Goal: Information Seeking & Learning: Learn about a topic

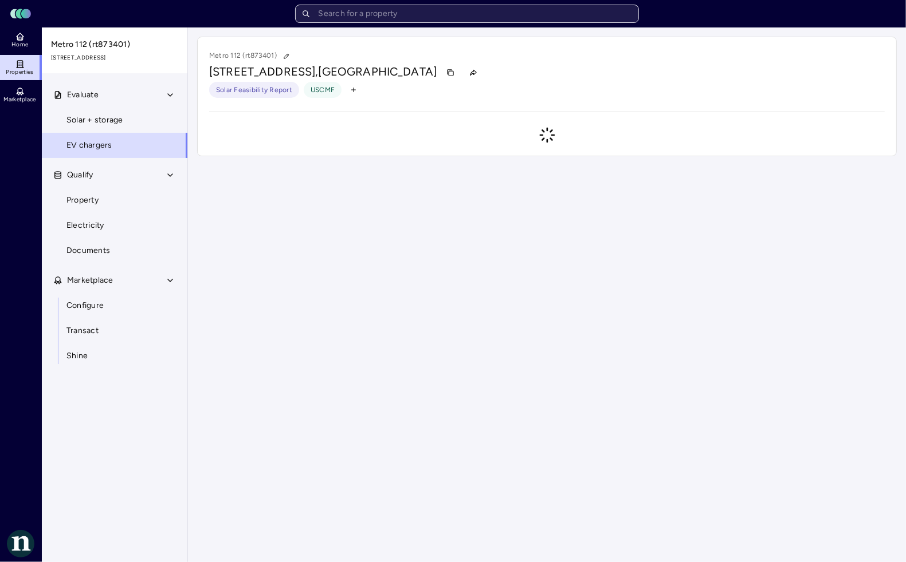
click at [367, 6] on input "text" at bounding box center [467, 14] width 344 height 18
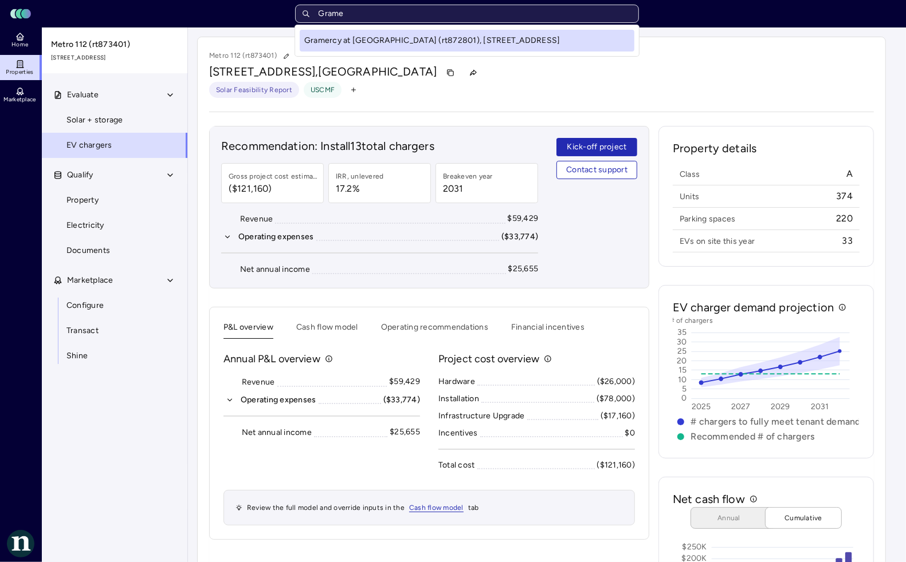
type input "[PERSON_NAME]"
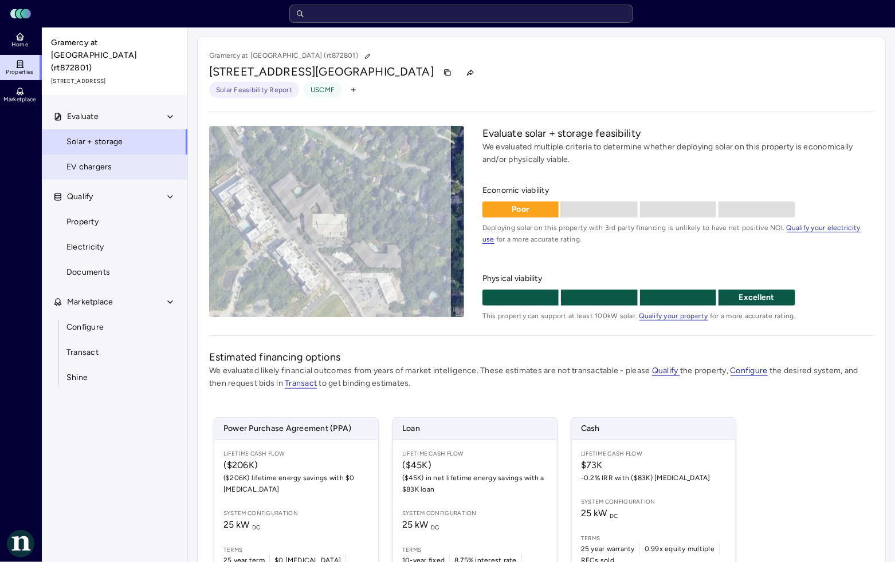
click at [117, 155] on link "EV chargers" at bounding box center [114, 167] width 147 height 25
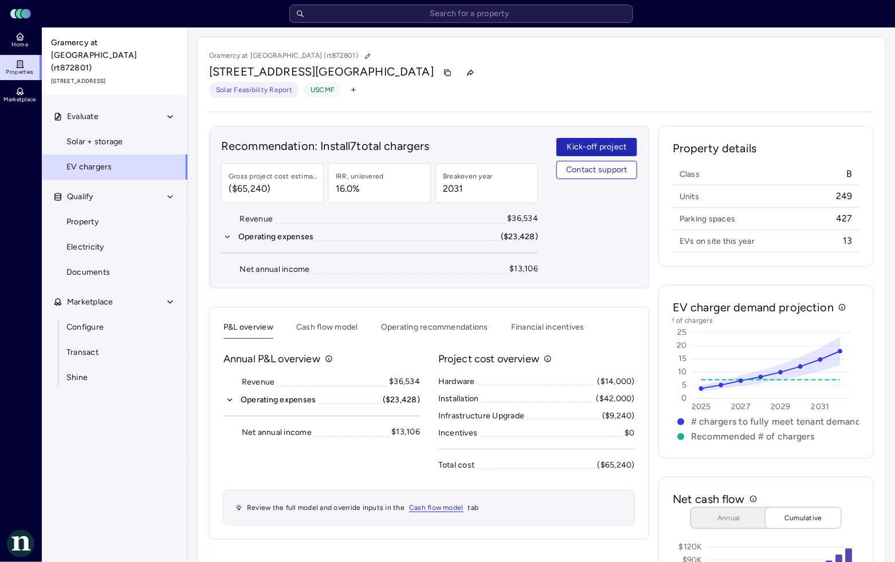
click at [525, 269] on div "$13,106" at bounding box center [524, 269] width 29 height 13
click at [519, 270] on div "$13,106" at bounding box center [524, 269] width 29 height 13
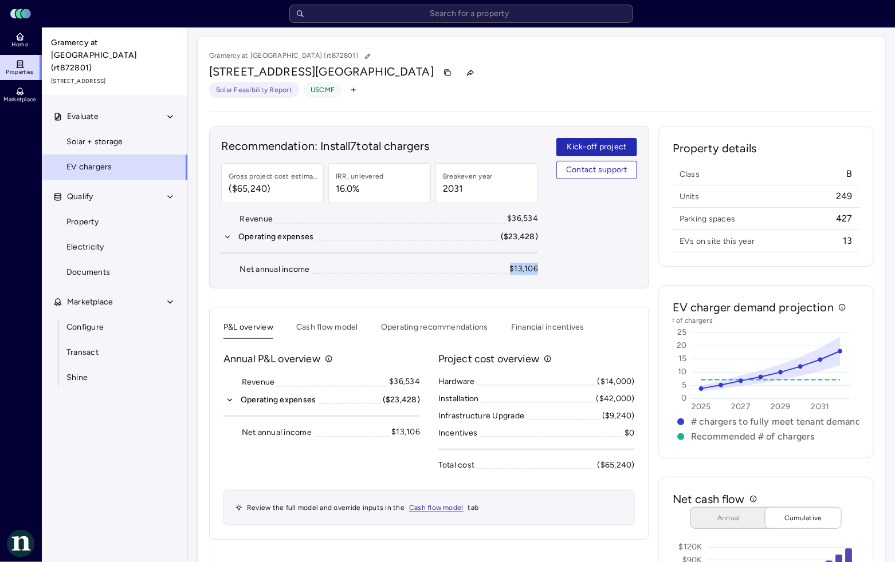
click at [519, 270] on div "$13,106" at bounding box center [524, 269] width 29 height 13
click at [334, 333] on button "Cash flow model" at bounding box center [327, 330] width 62 height 18
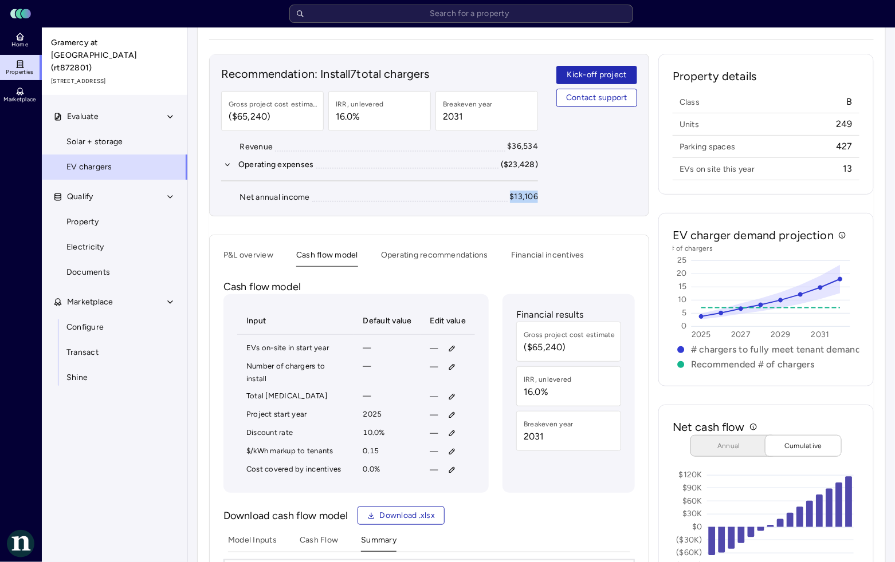
scroll to position [72, 0]
click at [461, 265] on button "Operating recommendations" at bounding box center [434, 259] width 107 height 18
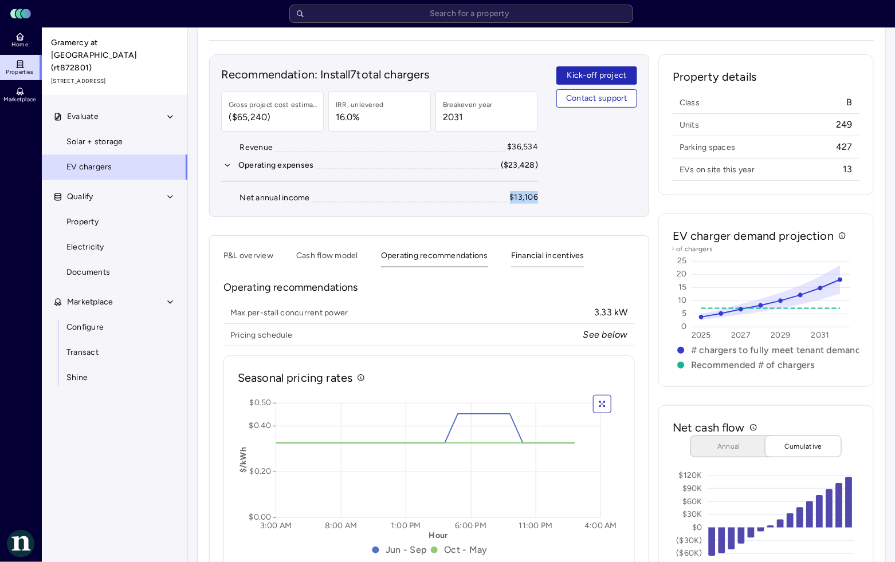
click at [528, 262] on button "Financial incentives" at bounding box center [547, 259] width 73 height 18
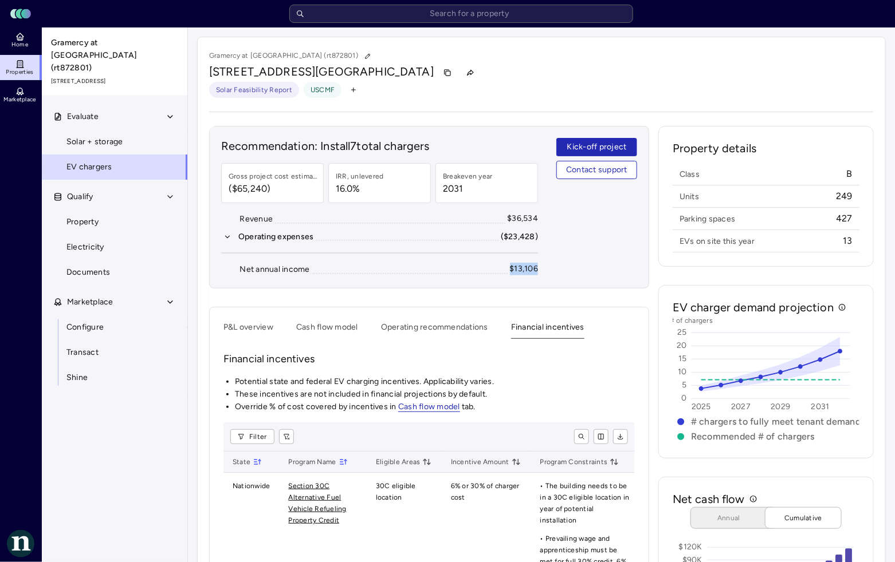
click at [539, 90] on div "Solar Feasibility Report USCMF" at bounding box center [541, 90] width 664 height 16
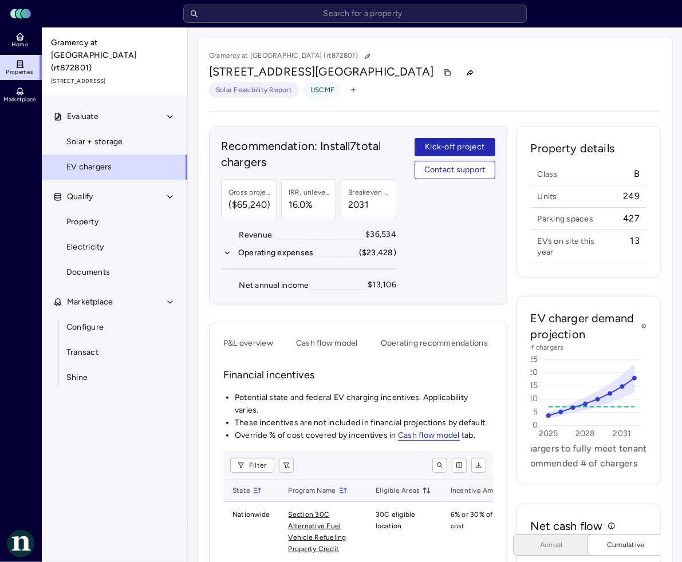
click at [567, 84] on div "Solar Feasibility Report USCMF" at bounding box center [435, 90] width 452 height 16
click at [21, 40] on icon at bounding box center [19, 38] width 5 height 3
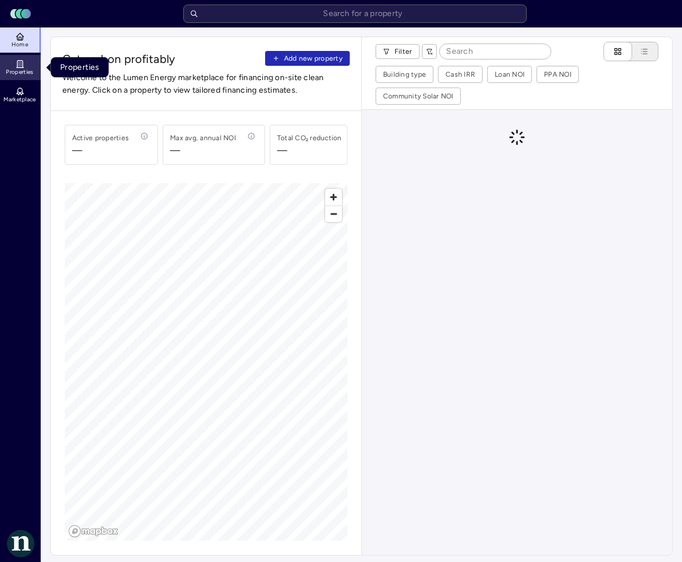
click at [23, 64] on icon at bounding box center [19, 64] width 9 height 9
